Goal: Task Accomplishment & Management: Manage account settings

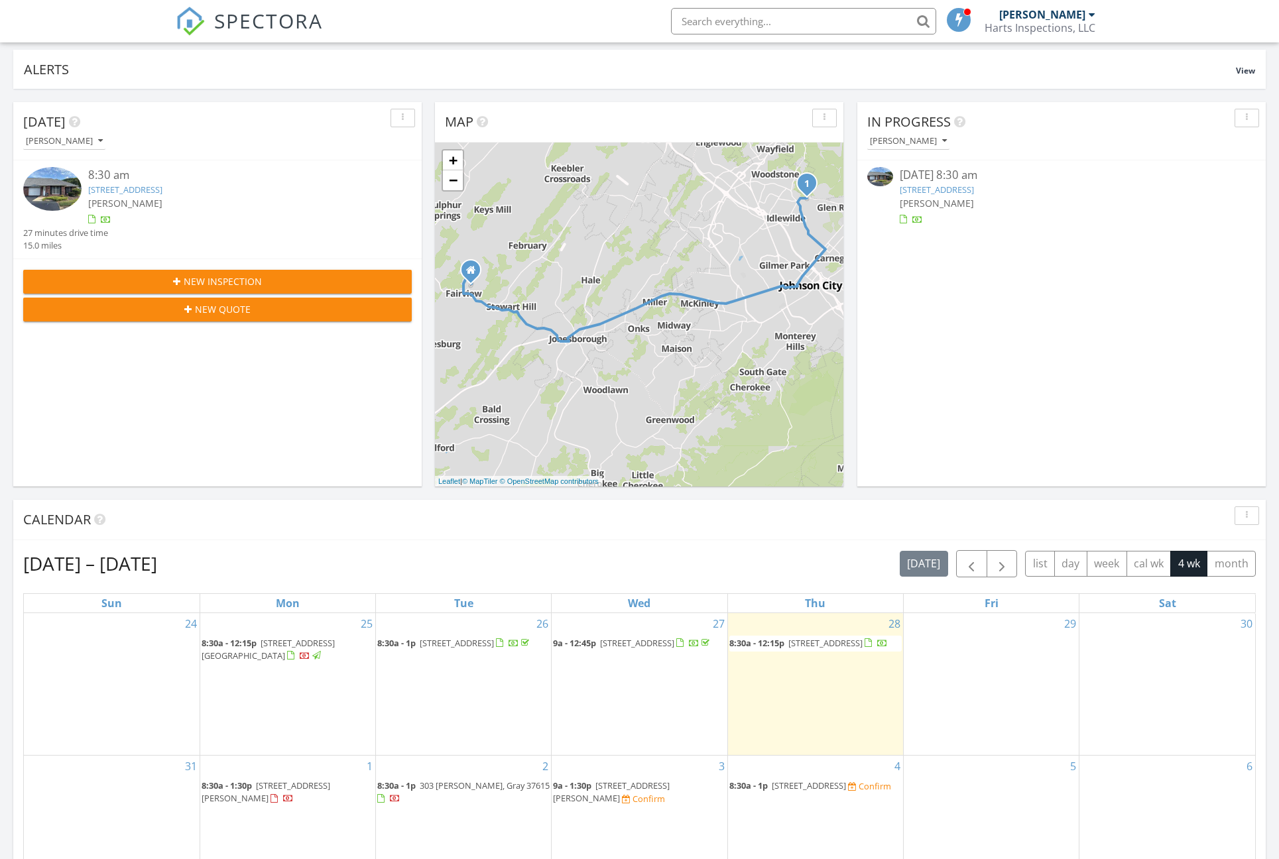
scroll to position [313, 0]
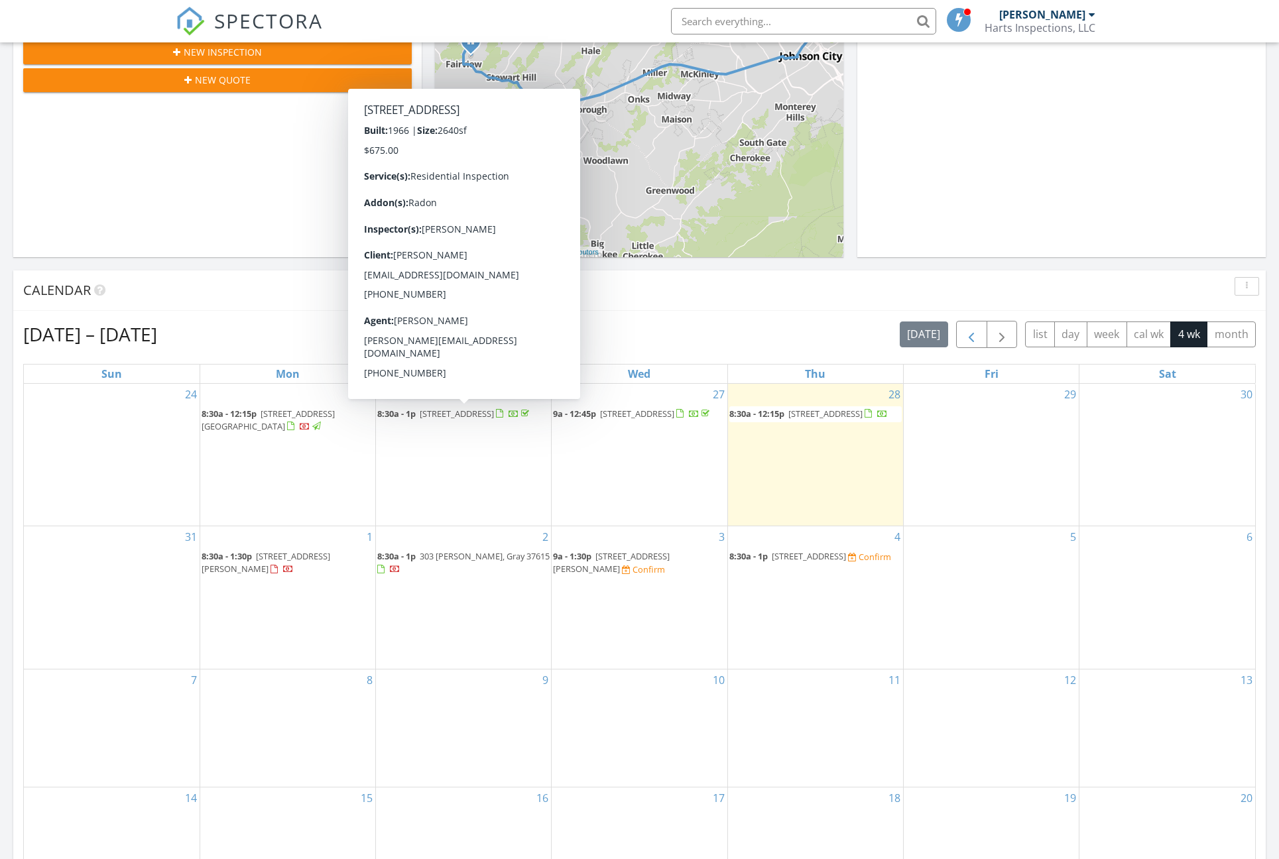
click at [967, 333] on span "button" at bounding box center [971, 335] width 16 height 16
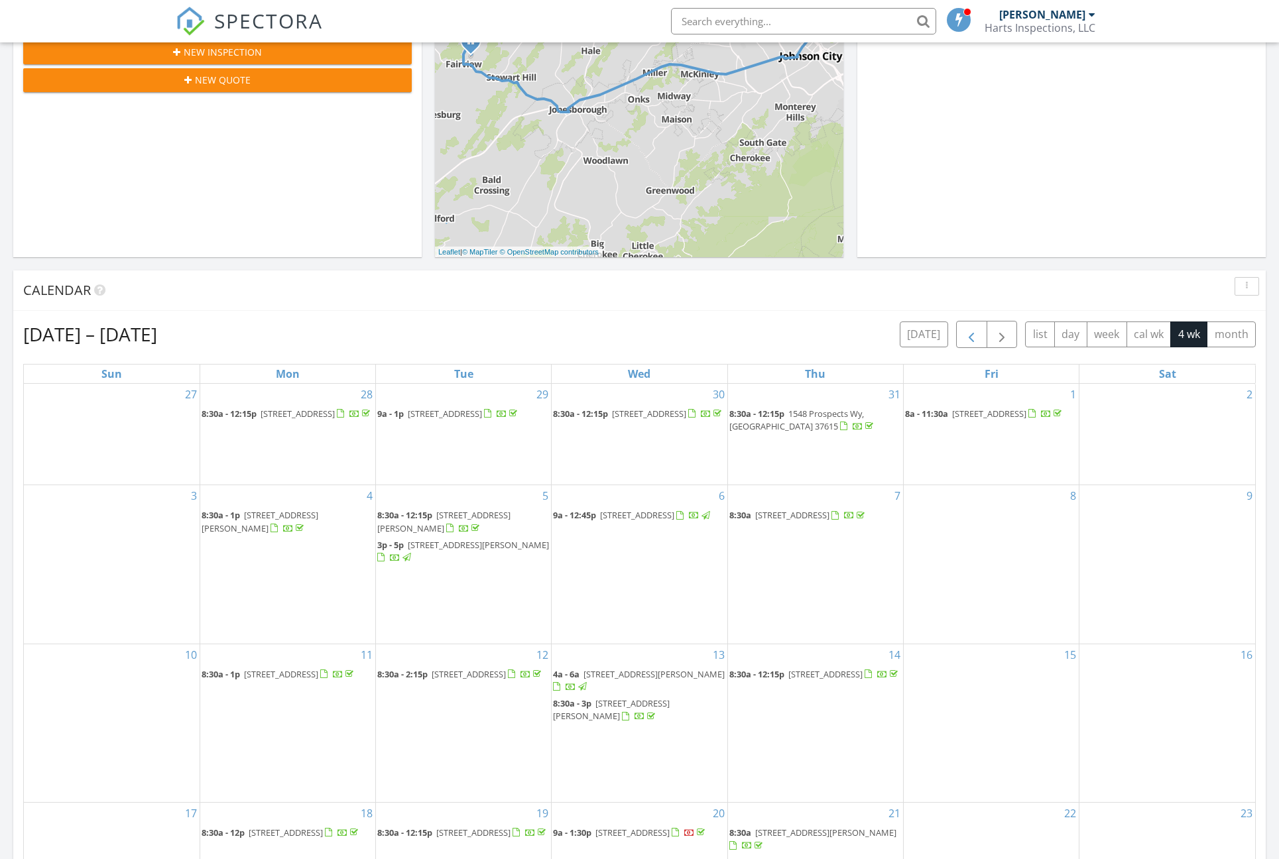
click at [972, 336] on span "button" at bounding box center [971, 335] width 16 height 16
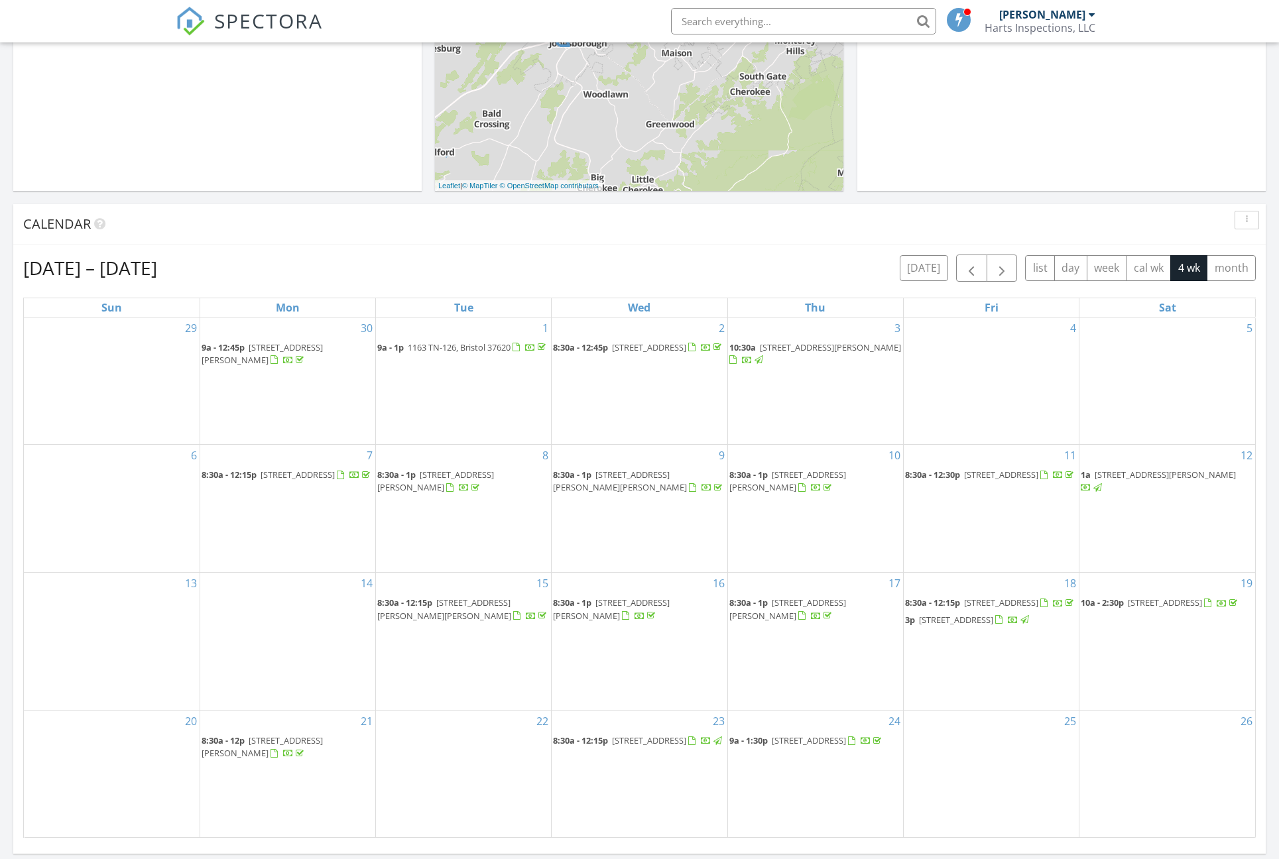
scroll to position [420, 0]
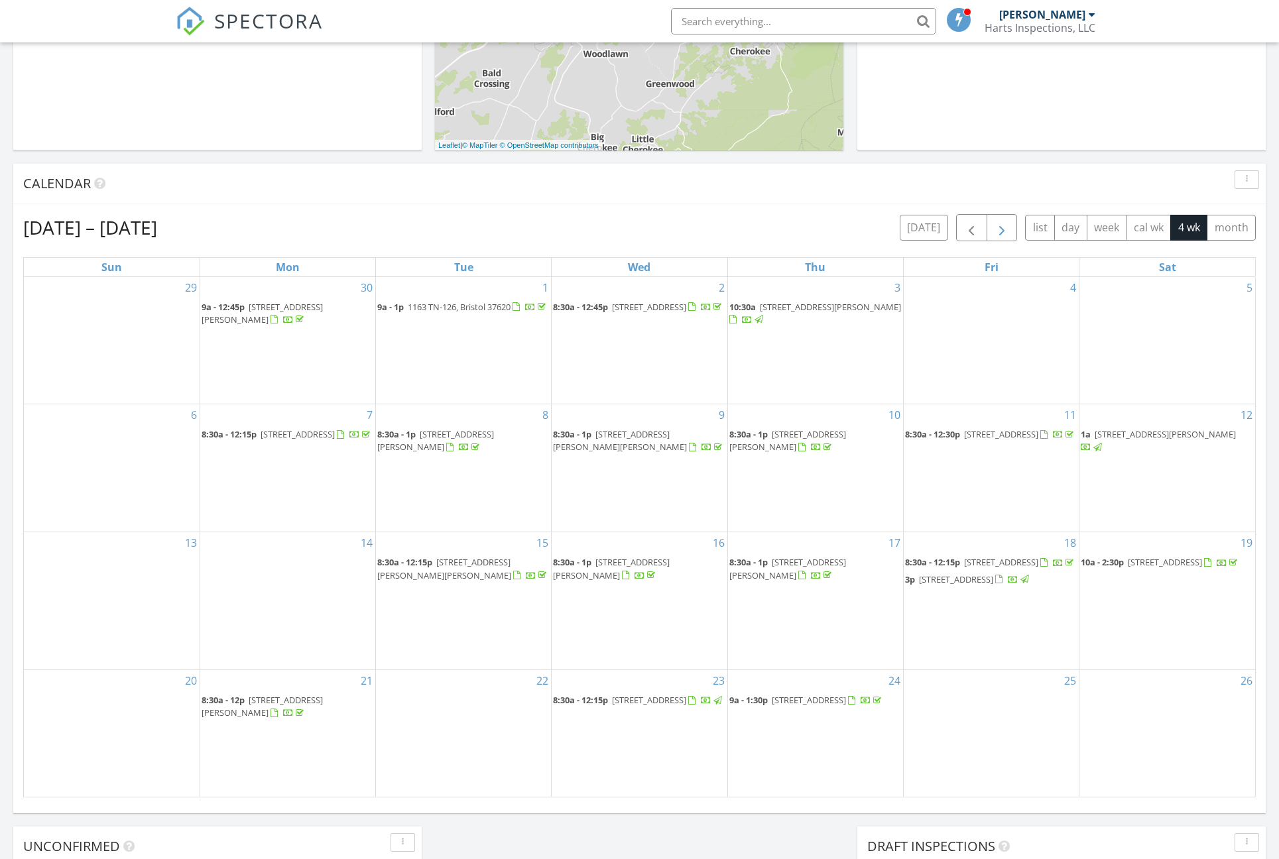
click at [998, 227] on span "button" at bounding box center [1002, 228] width 16 height 16
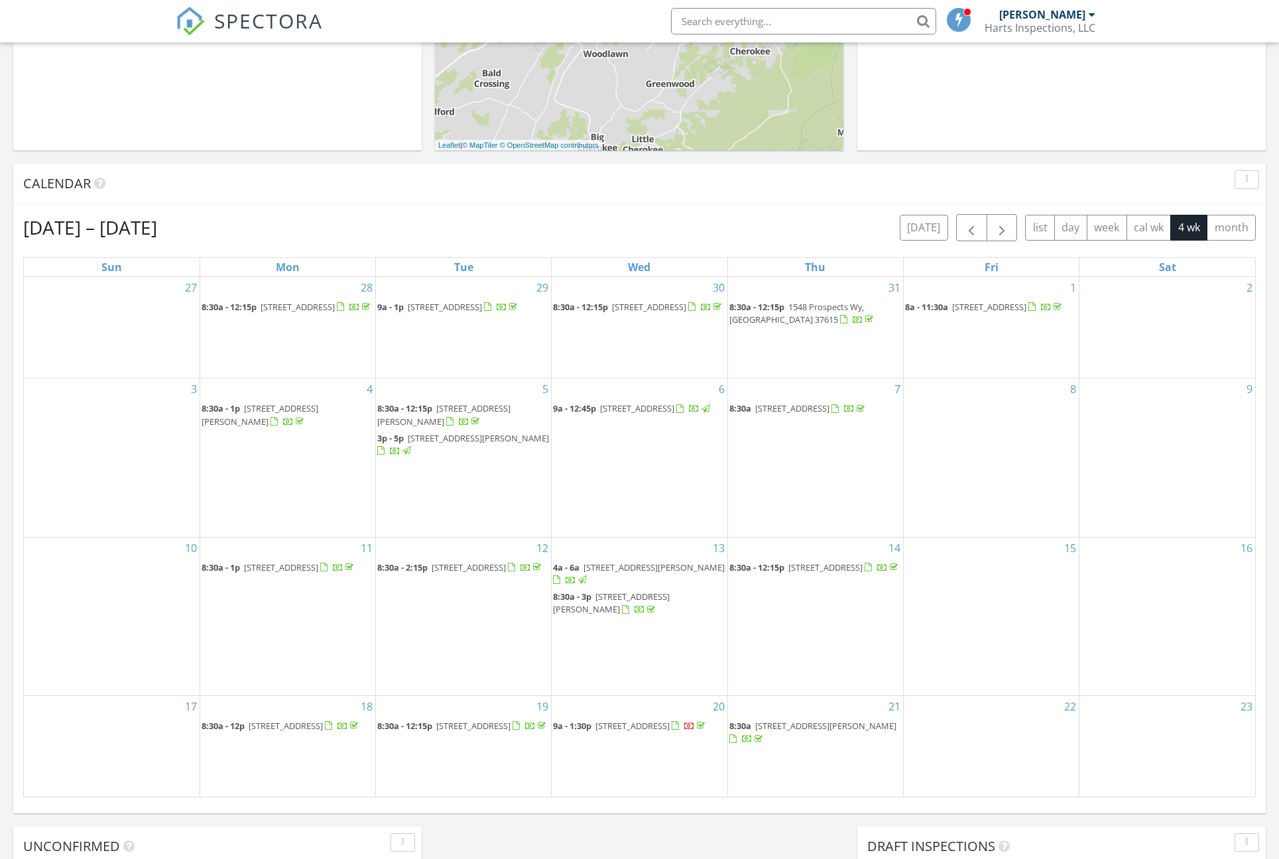
click at [488, 567] on span "808 Hillrise Blvd, Johnson City 37601" at bounding box center [469, 567] width 74 height 12
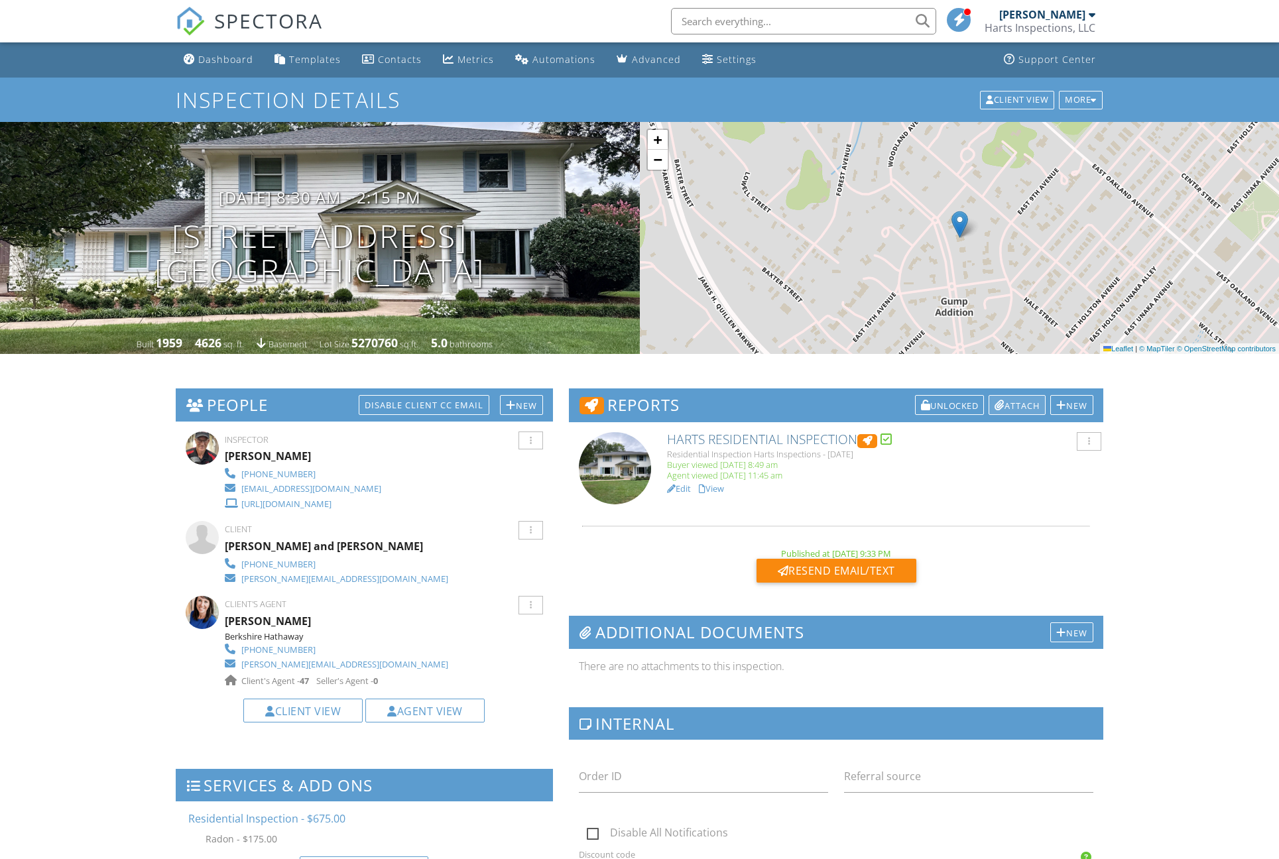
click at [1014, 406] on div "Attach" at bounding box center [1016, 405] width 57 height 20
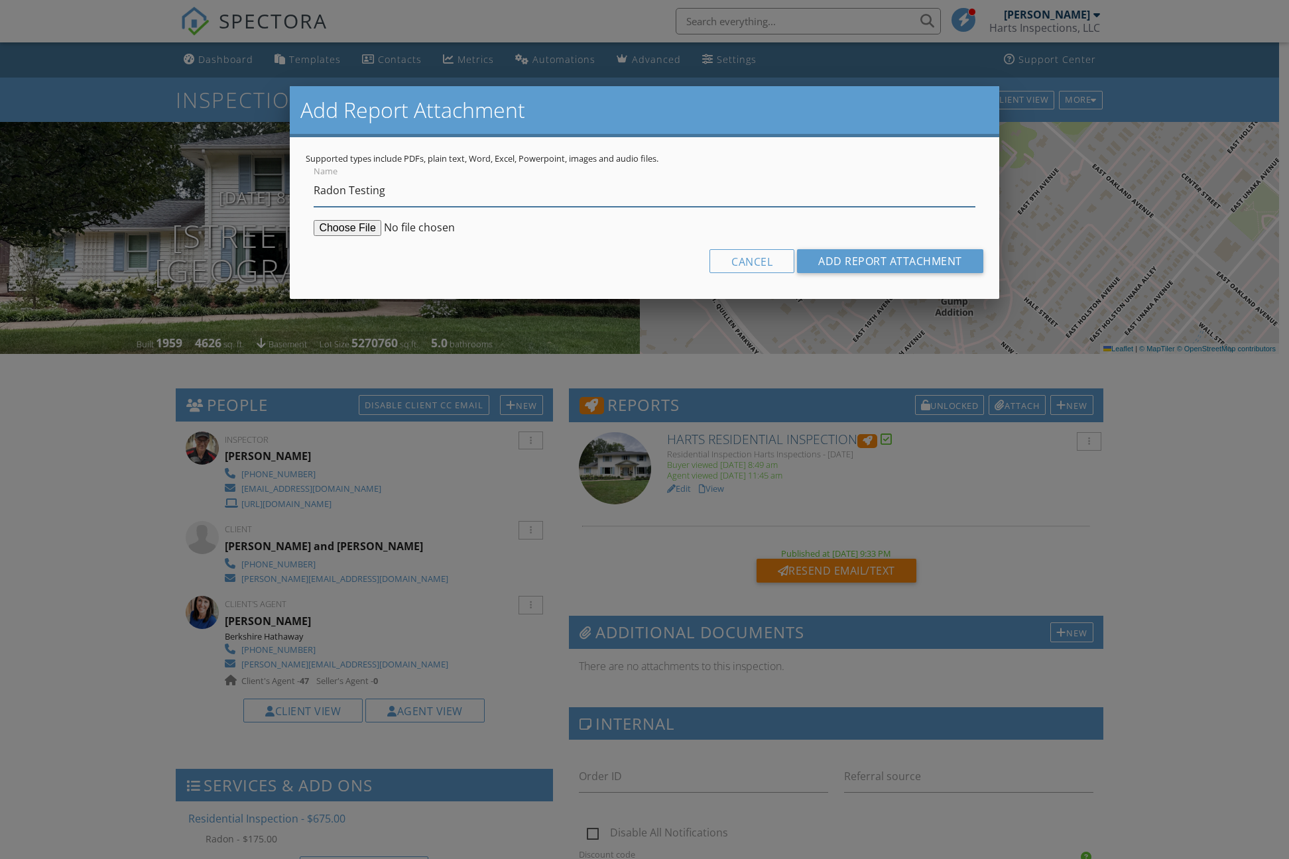
type input "Radon Testing"
click at [335, 228] on input "file" at bounding box center [415, 228] width 203 height 16
type input "C:\fakepath\[STREET_ADDRESS]pdf"
click at [832, 256] on input "Add Report Attachment" at bounding box center [890, 261] width 186 height 24
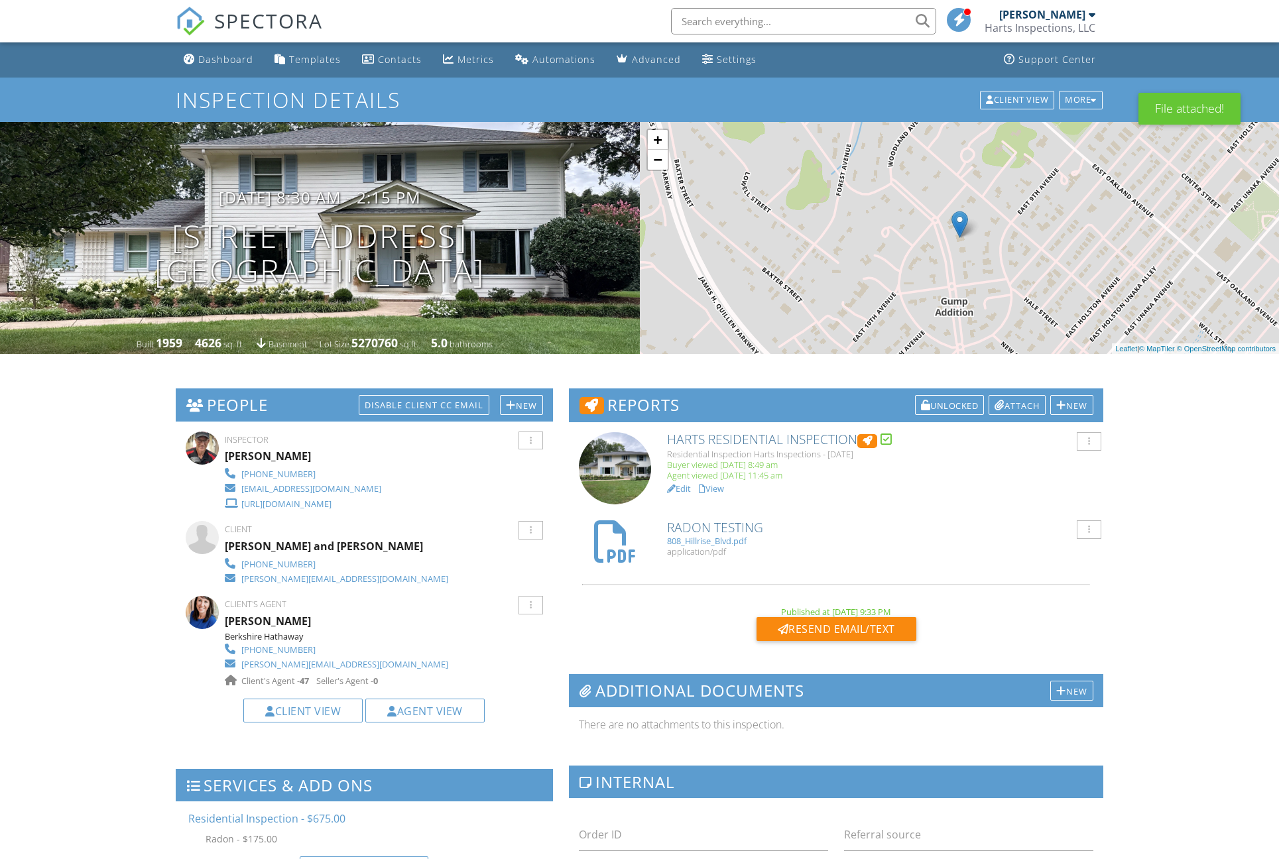
click at [618, 544] on div at bounding box center [615, 541] width 42 height 42
